Goal: Information Seeking & Learning: Learn about a topic

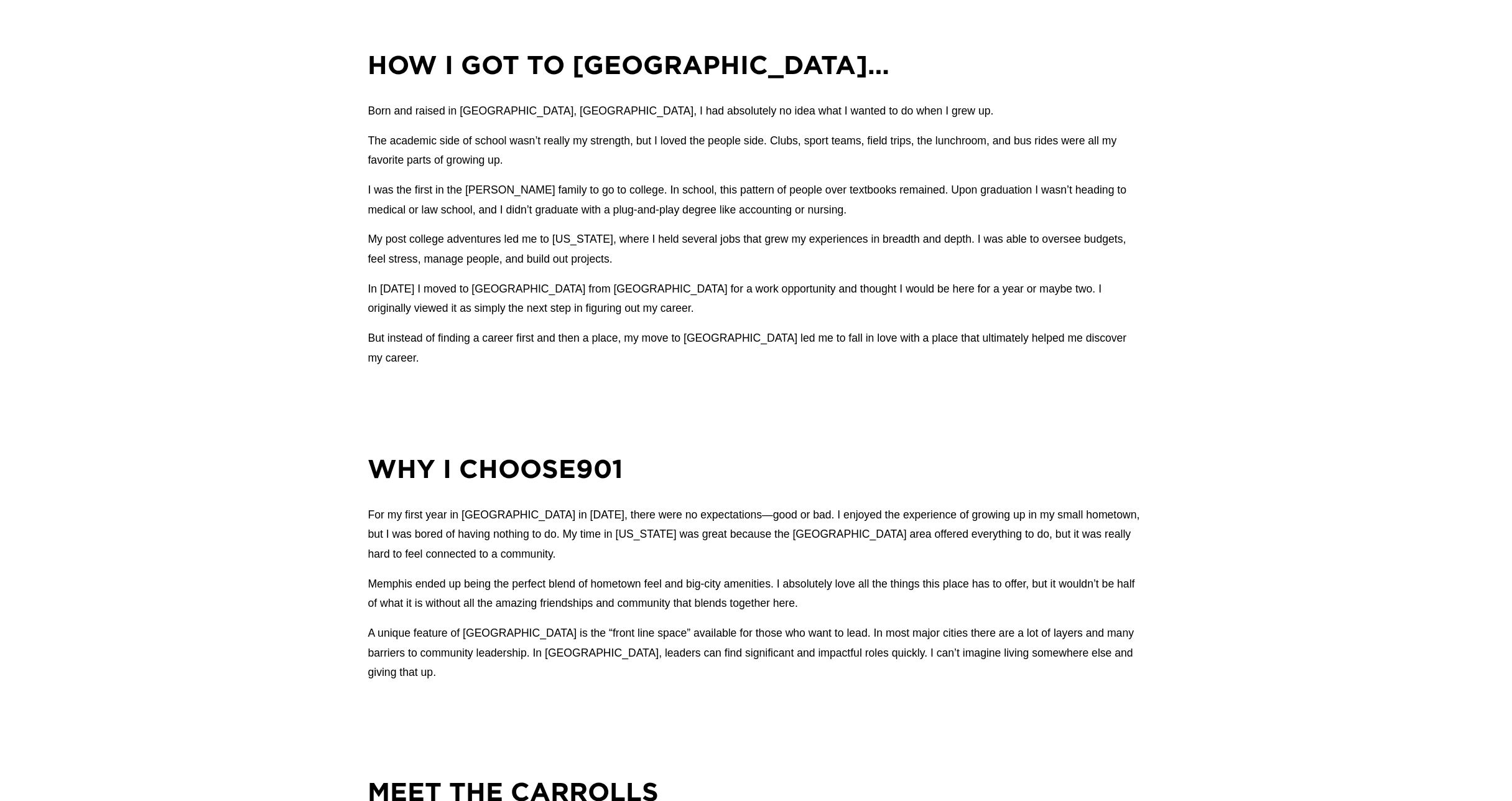
scroll to position [1165, 0]
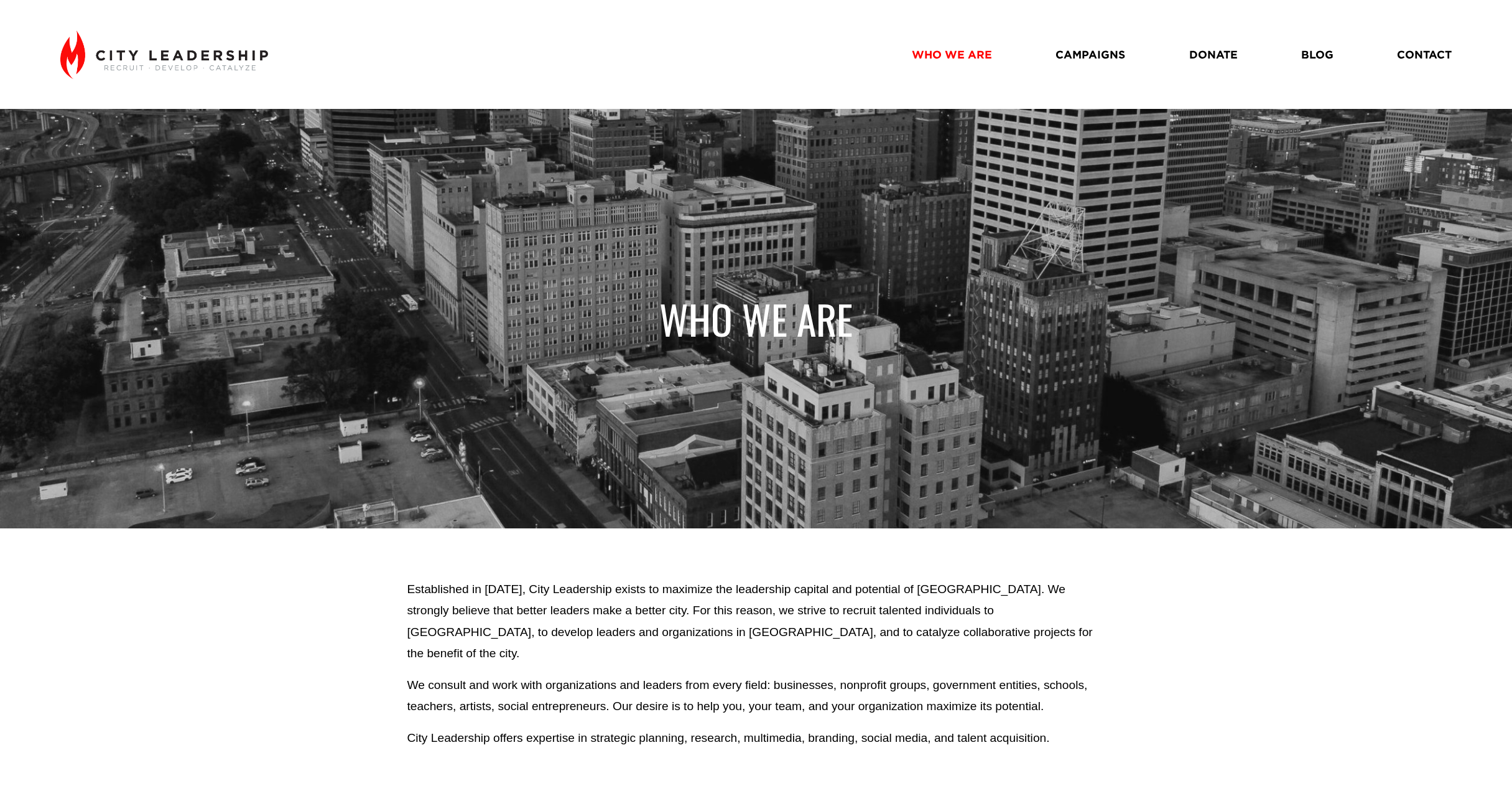
click at [950, 60] on link "WHO WE ARE" at bounding box center [952, 54] width 80 height 22
click at [1062, 55] on link "CAMPAIGNS" at bounding box center [1090, 54] width 70 height 22
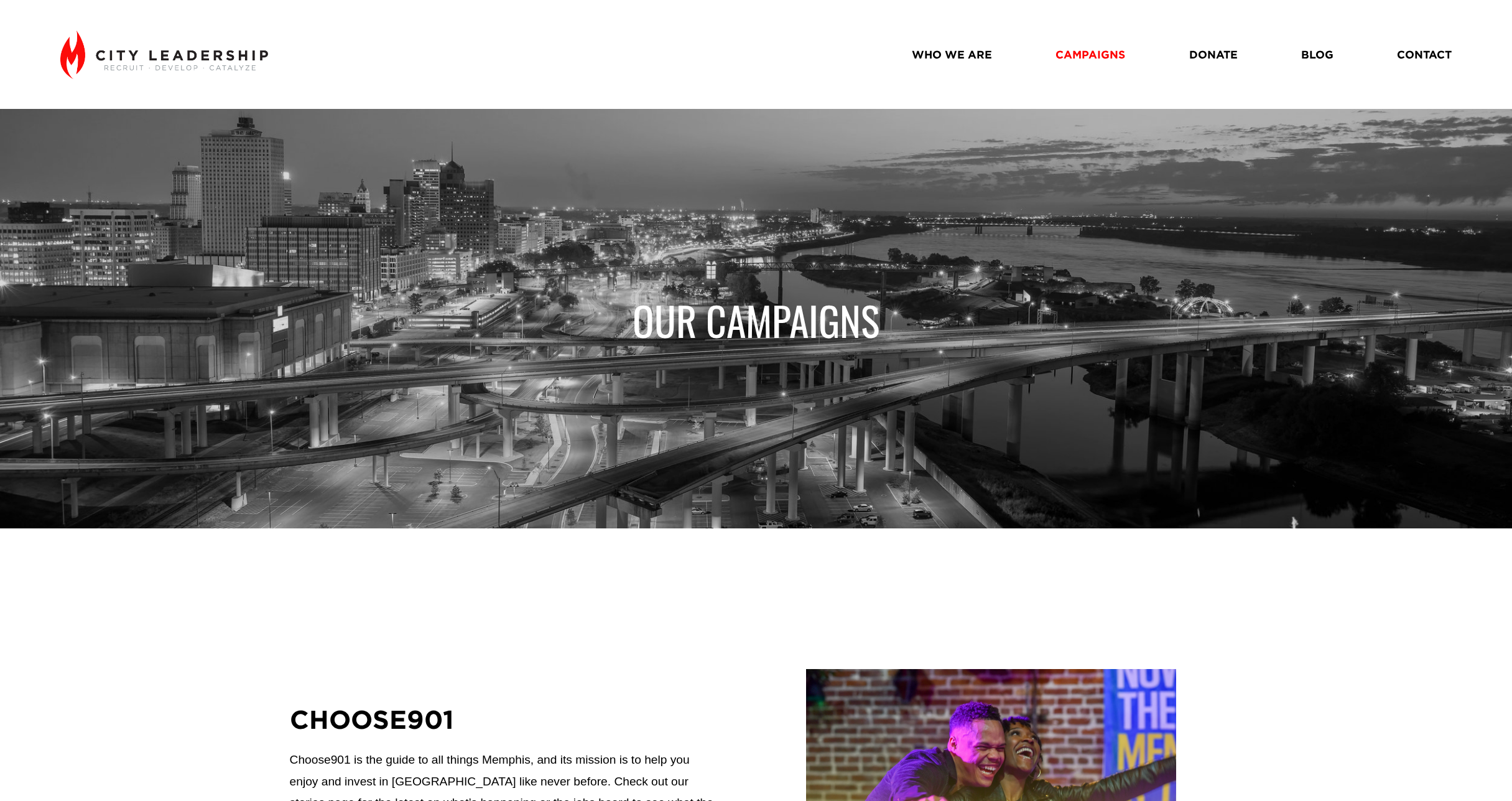
click at [948, 59] on link "WHO WE ARE" at bounding box center [952, 54] width 80 height 22
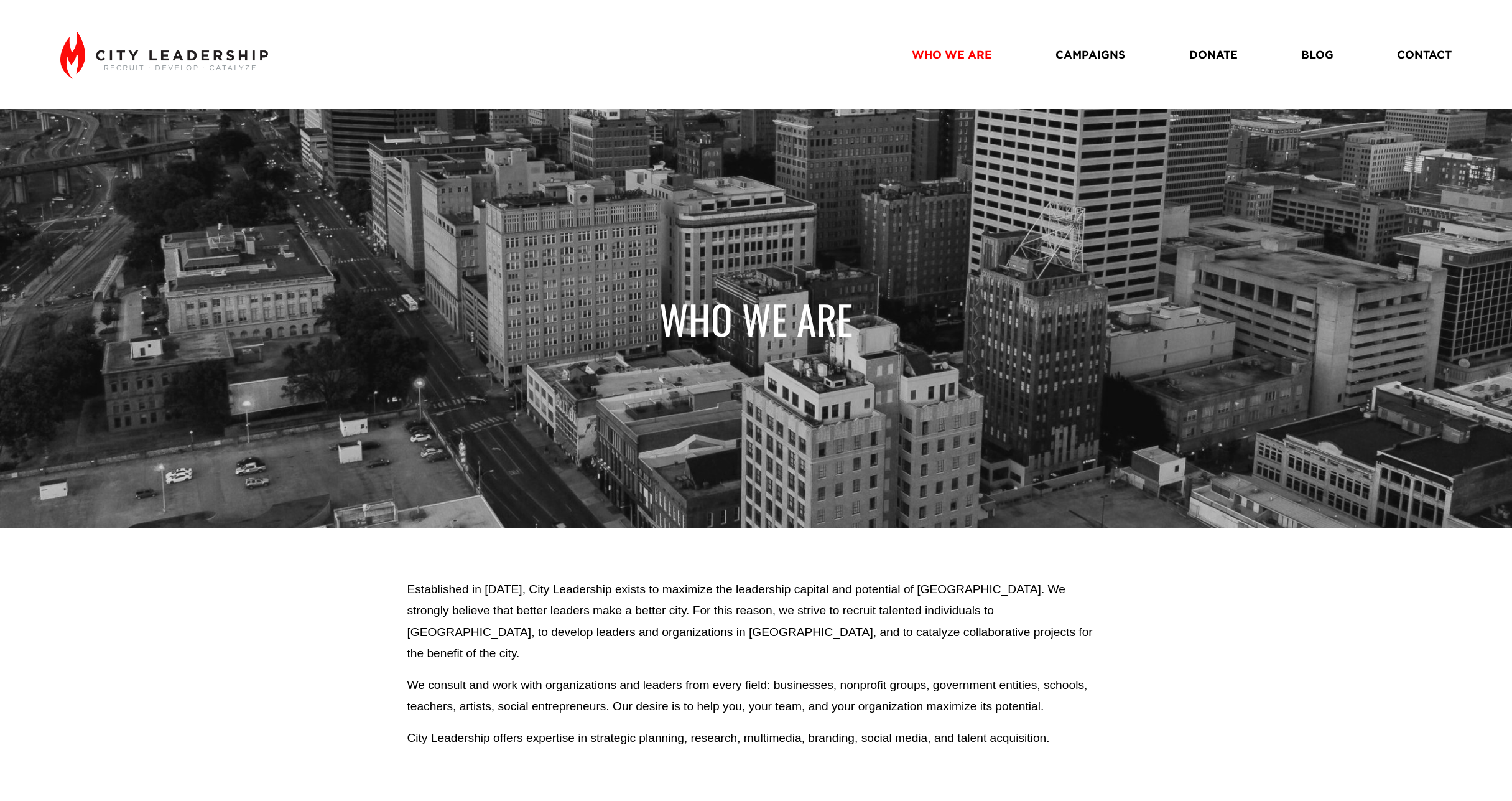
click at [228, 57] on img at bounding box center [164, 54] width 207 height 48
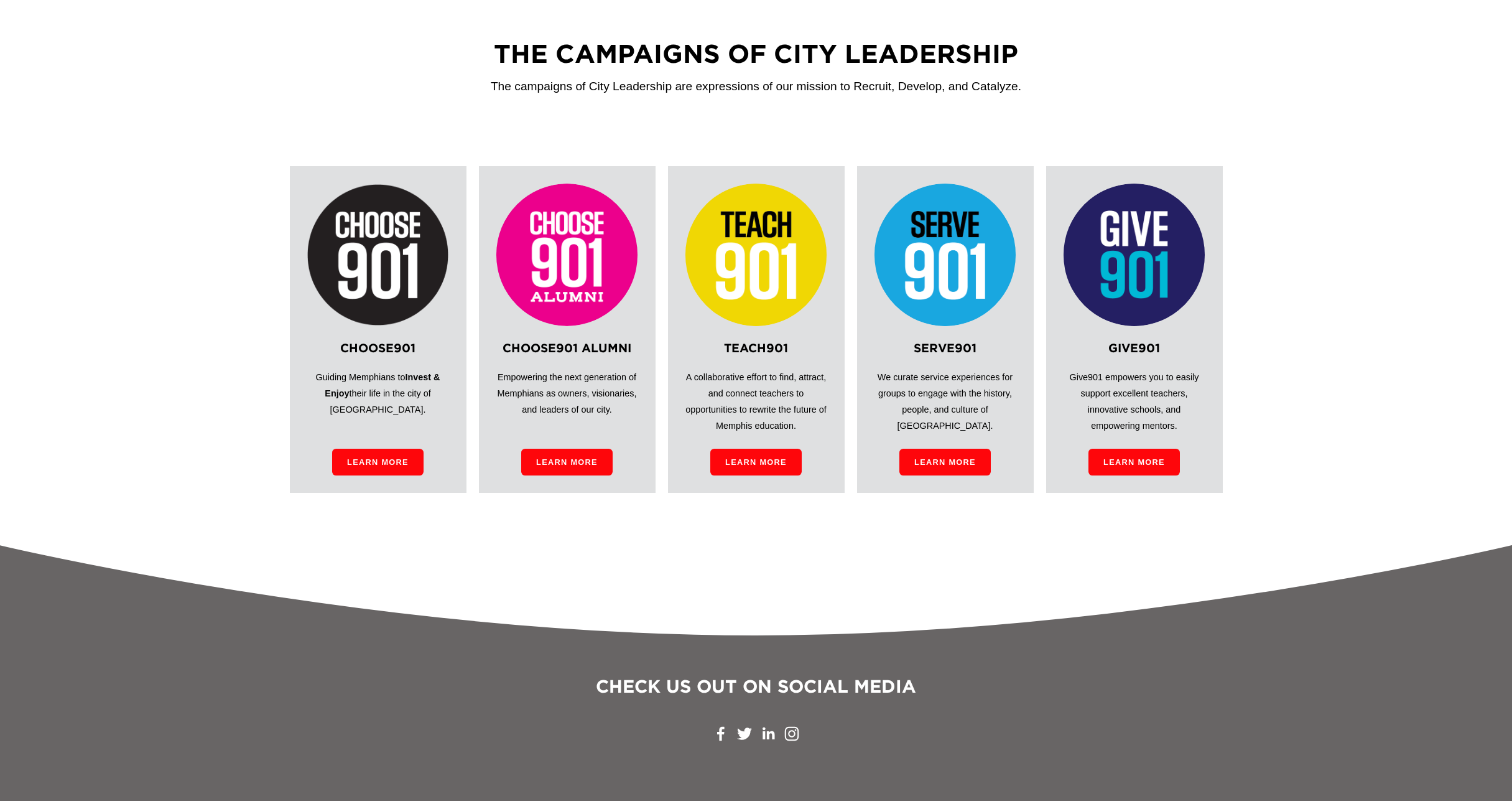
scroll to position [988, 0]
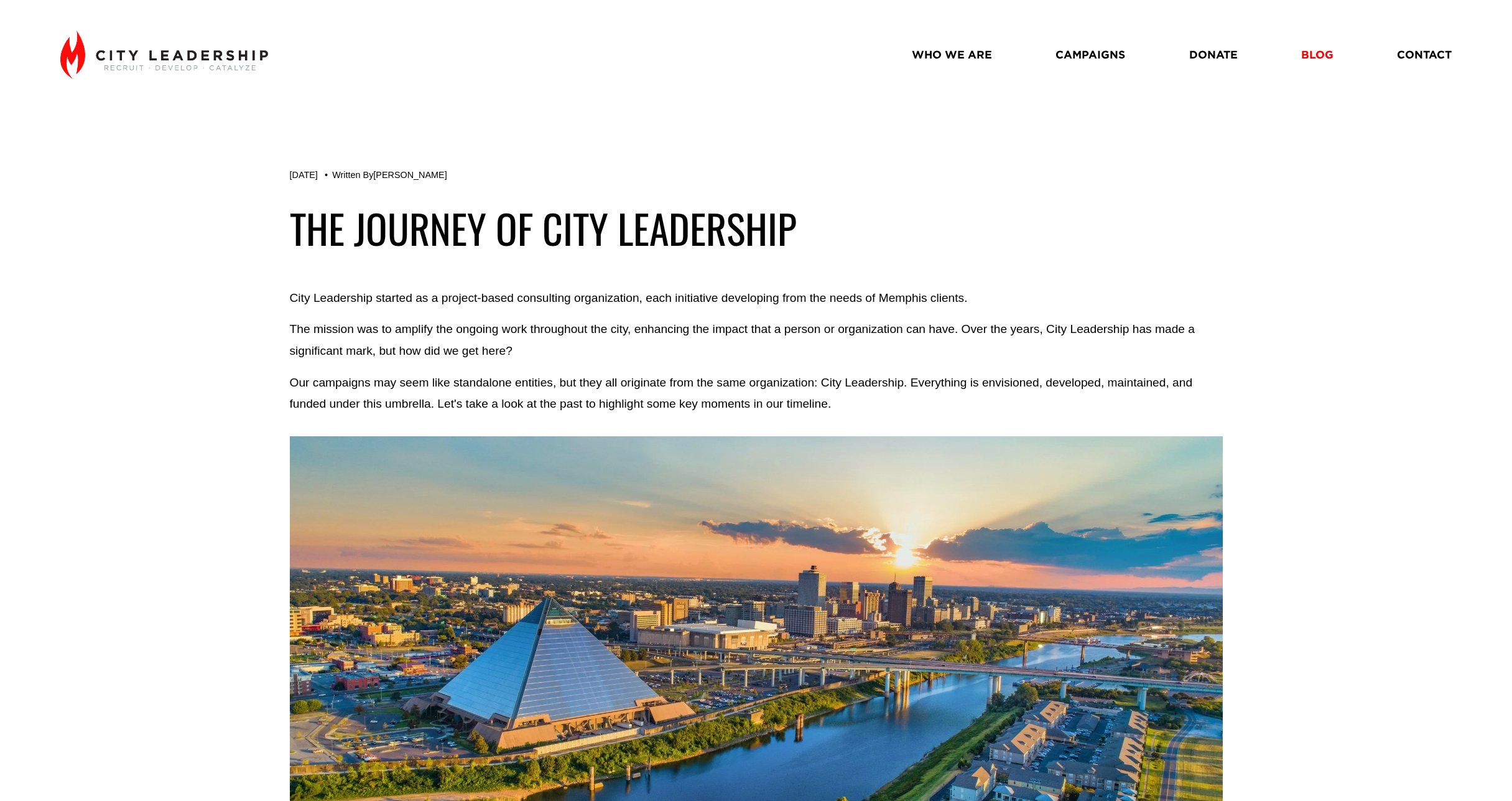
click at [955, 56] on link "WHO WE ARE" at bounding box center [952, 54] width 80 height 22
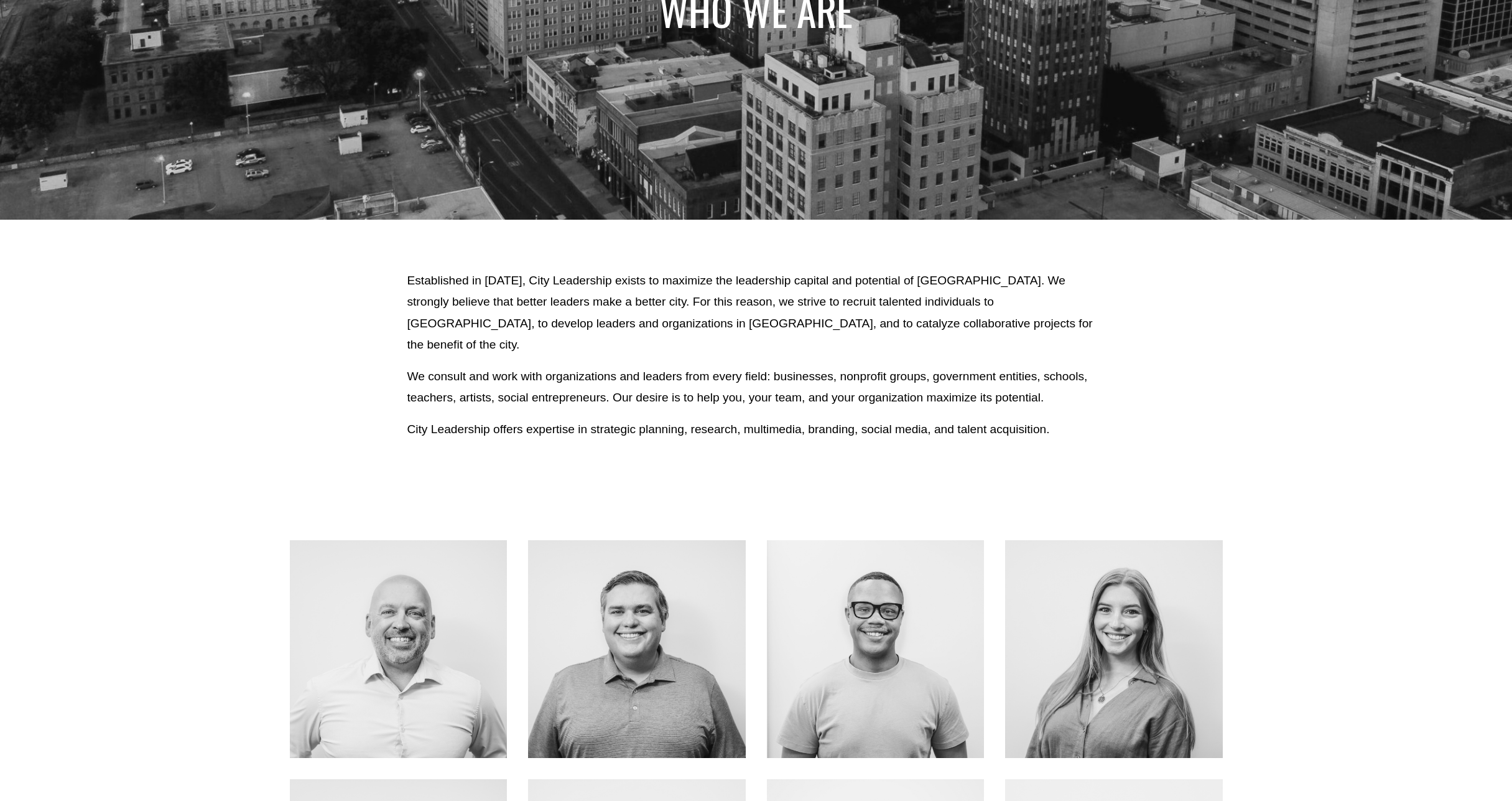
scroll to position [70, 0]
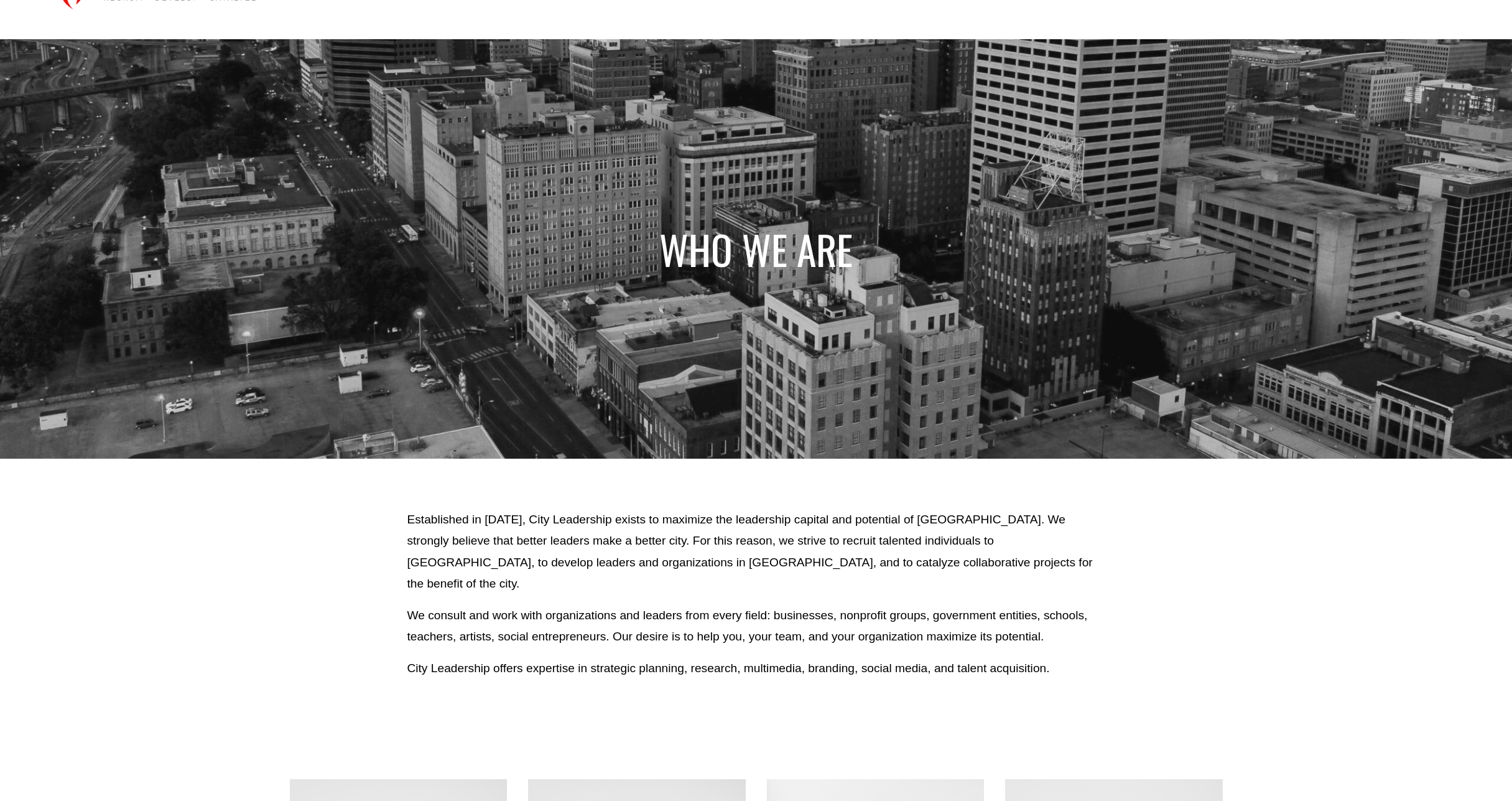
click at [568, 604] on p "We consult and work with organizations and leaders from every field: businesses…" at bounding box center [755, 626] width 697 height 43
click at [603, 524] on p "Established in 2010, City Leadership exists to maximize the leadership capital …" at bounding box center [755, 552] width 697 height 86
click at [659, 555] on p "Established in 2010, City Leadership exists to maximize the leadership capital …" at bounding box center [755, 552] width 697 height 86
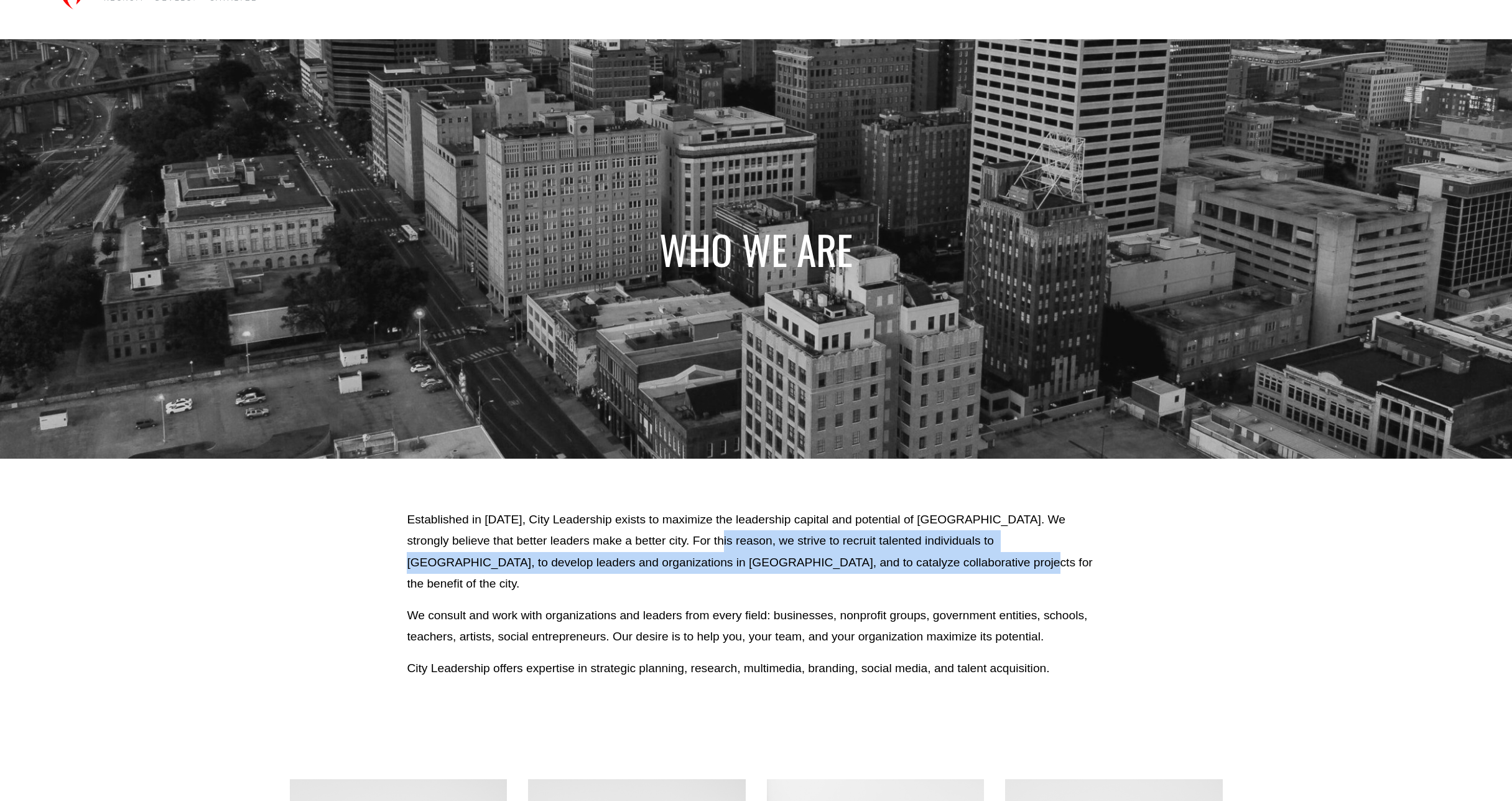
drag, startPoint x: 674, startPoint y: 544, endPoint x: 890, endPoint y: 569, distance: 217.4
click at [890, 569] on p "Established in 2010, City Leadership exists to maximize the leadership capital …" at bounding box center [755, 552] width 697 height 86
copy p "e strive to recruit talented individuals to Memphis, to develop leaders and org…"
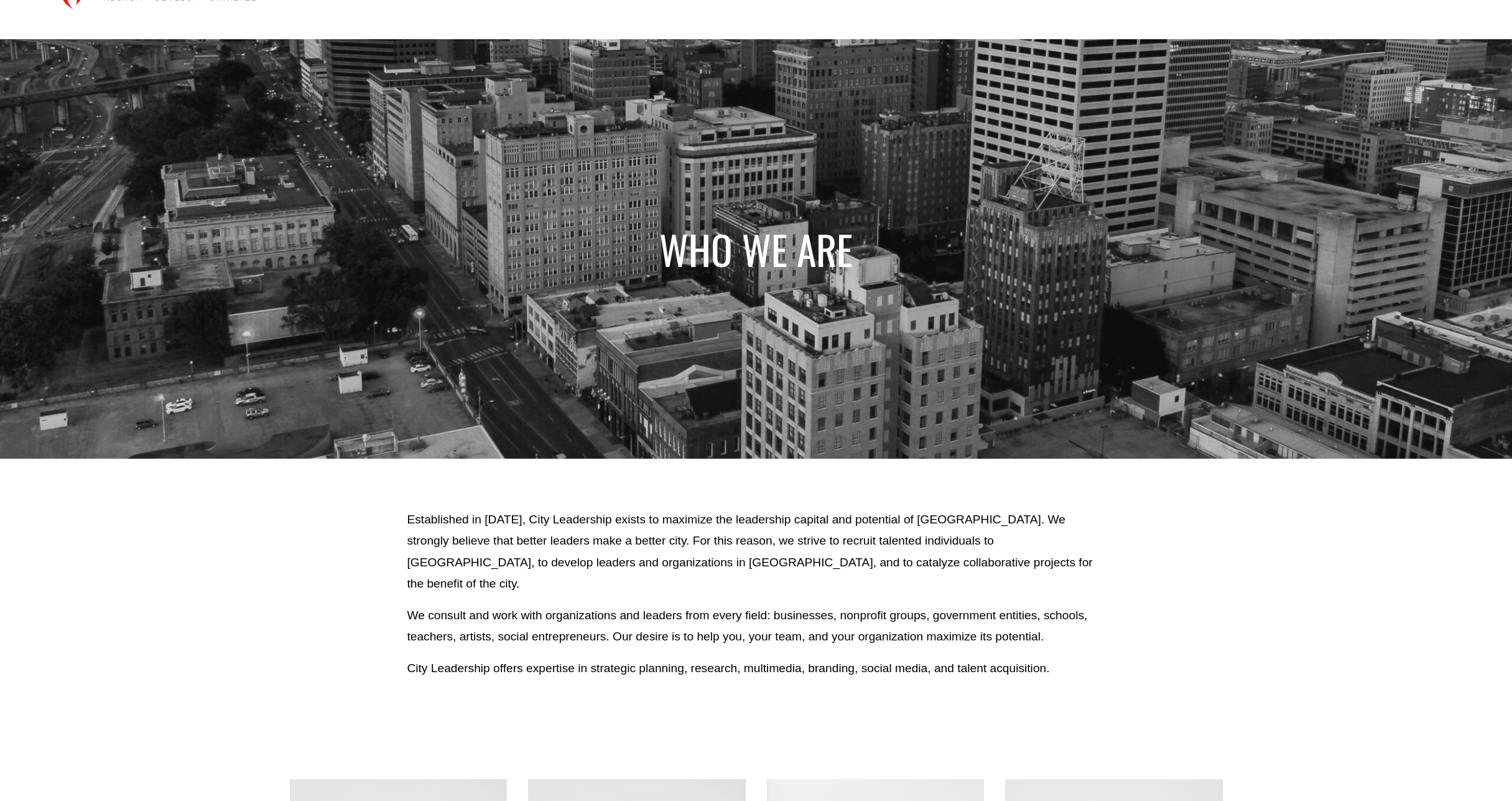
click at [501, 613] on p "We consult and work with organizations and leaders from every field: businesses…" at bounding box center [755, 626] width 697 height 43
click at [640, 535] on p "Established in 2010, City Leadership exists to maximize the leadership capital …" at bounding box center [755, 552] width 697 height 86
drag, startPoint x: 606, startPoint y: 524, endPoint x: 953, endPoint y: 528, distance: 347.0
click at [953, 528] on p "Established in 2010, City Leadership exists to maximize the leadership capital …" at bounding box center [755, 552] width 697 height 86
copy p "exists to maximize the leadership capital and potential of Memphis"
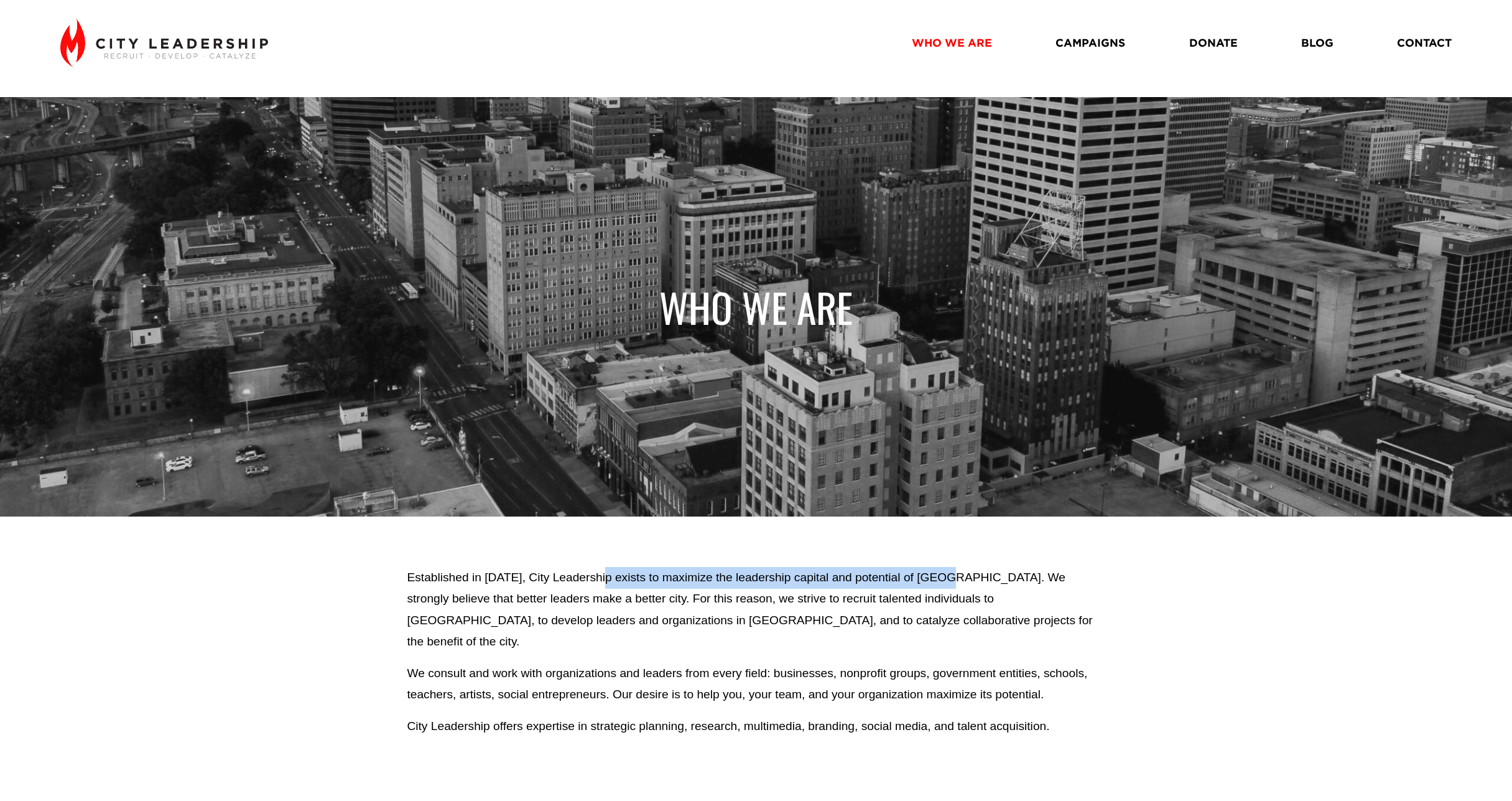
scroll to position [0, 0]
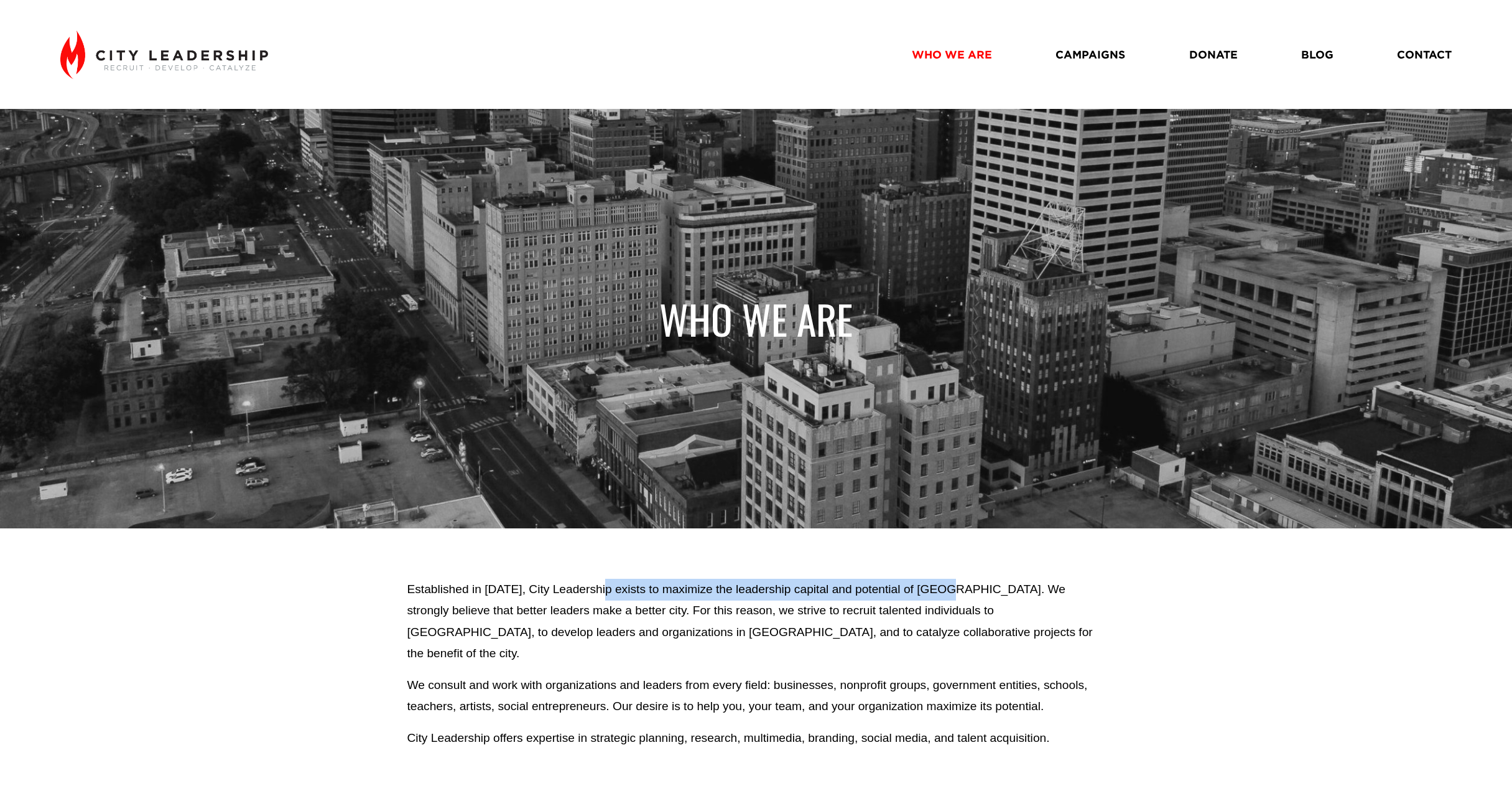
click at [1078, 59] on link "CAMPAIGNS" at bounding box center [1090, 54] width 70 height 22
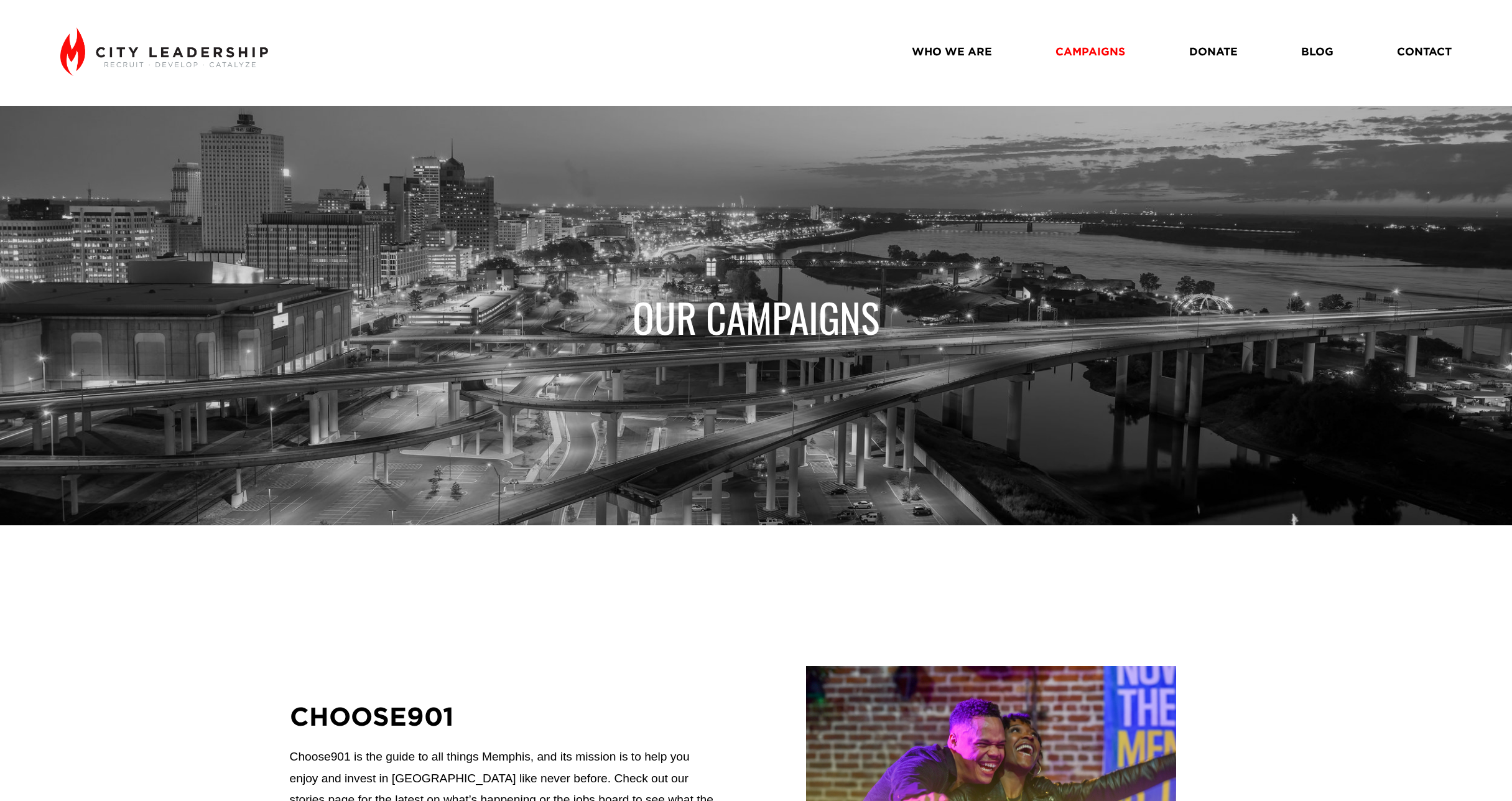
scroll to position [249, 0]
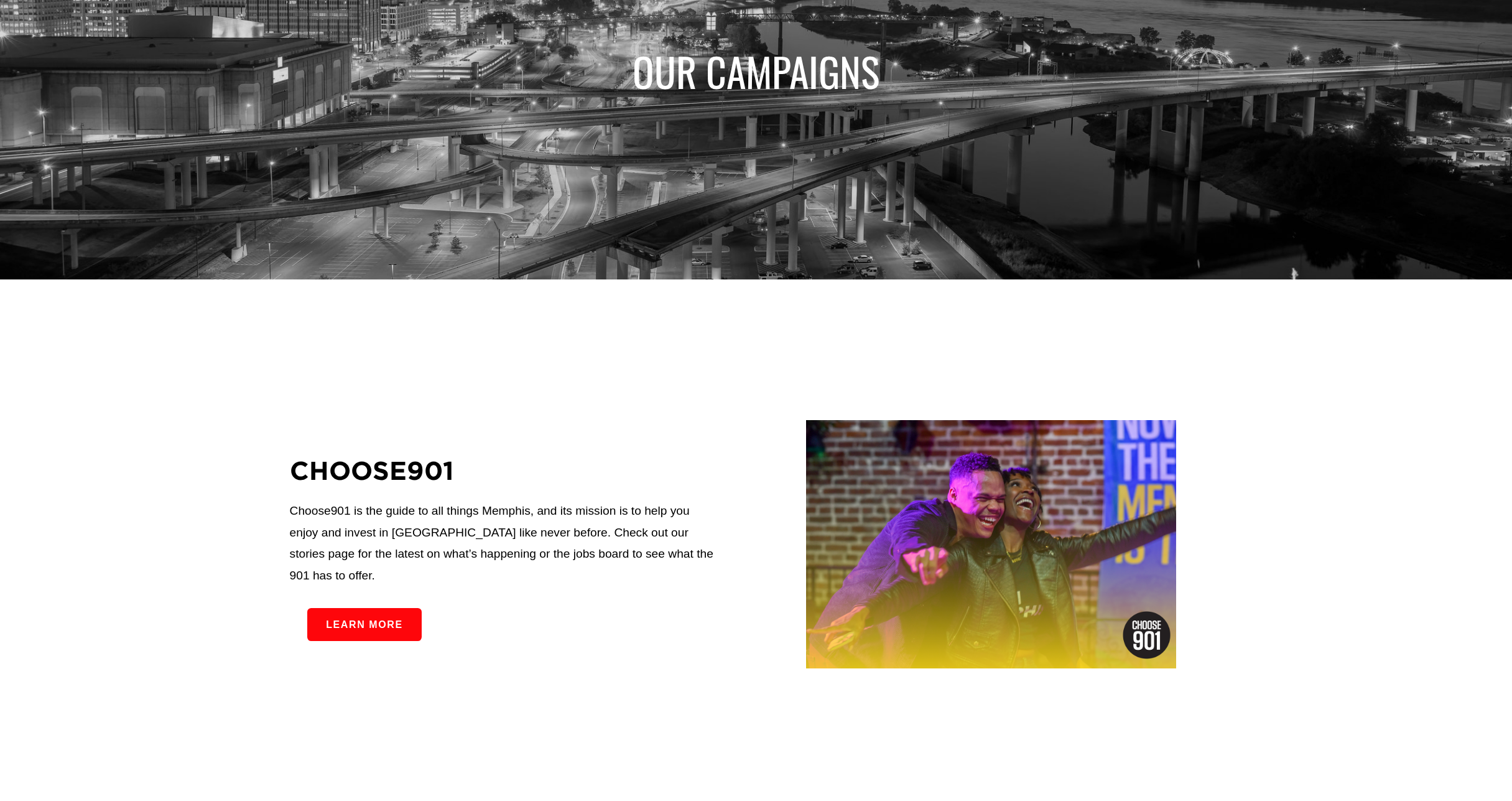
click at [362, 623] on link "Learn more" at bounding box center [364, 624] width 115 height 33
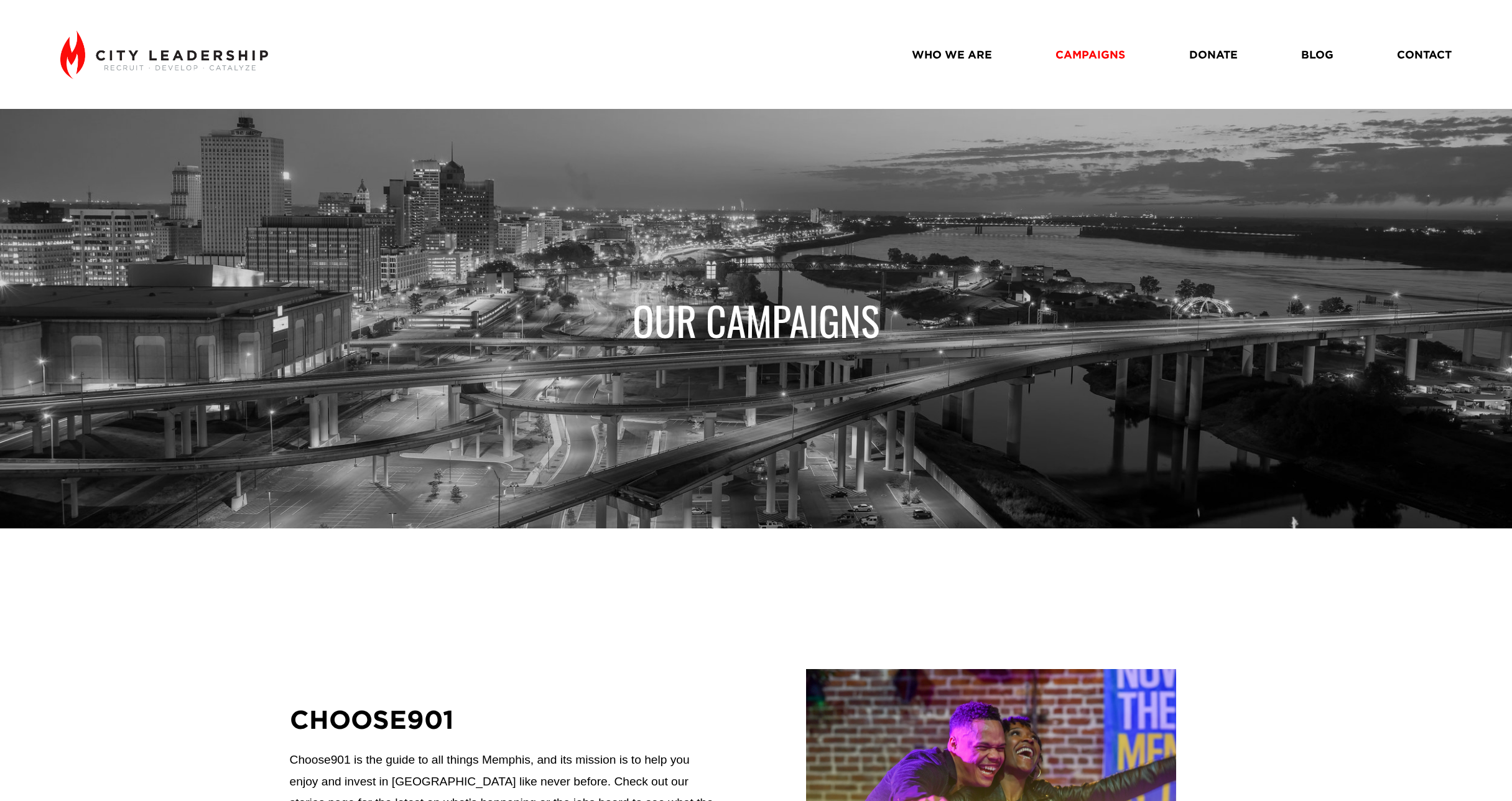
click at [966, 51] on link "WHO WE ARE" at bounding box center [952, 54] width 80 height 22
